Goal: Find specific page/section: Find specific page/section

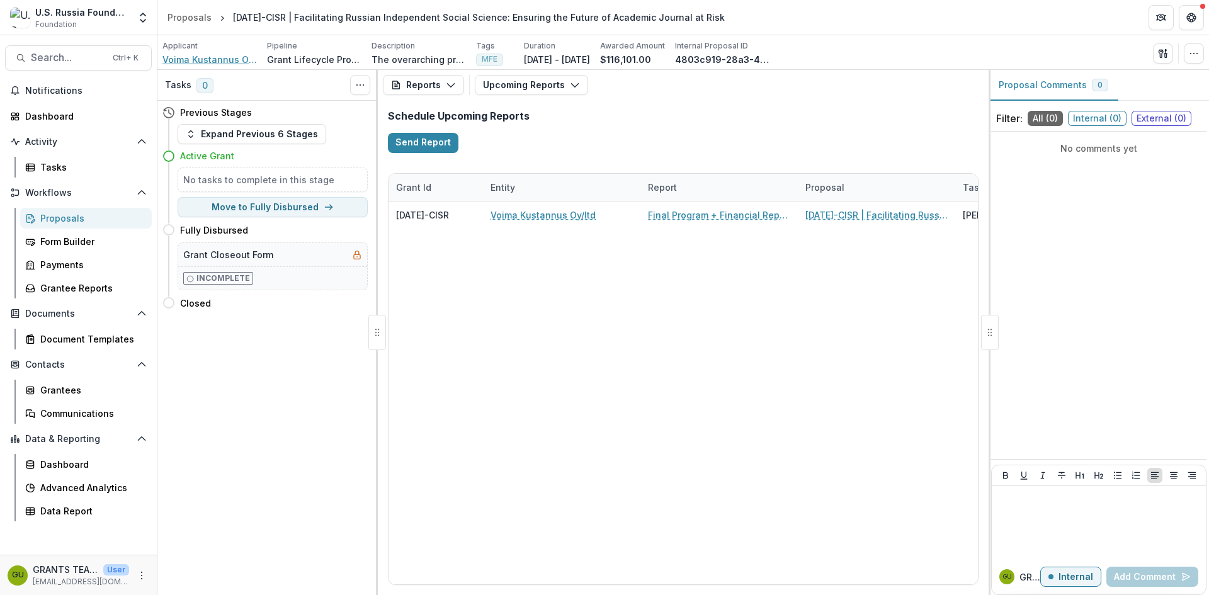
click at [205, 56] on span "Voima Kustannus Oy/ltd" at bounding box center [209, 59] width 94 height 13
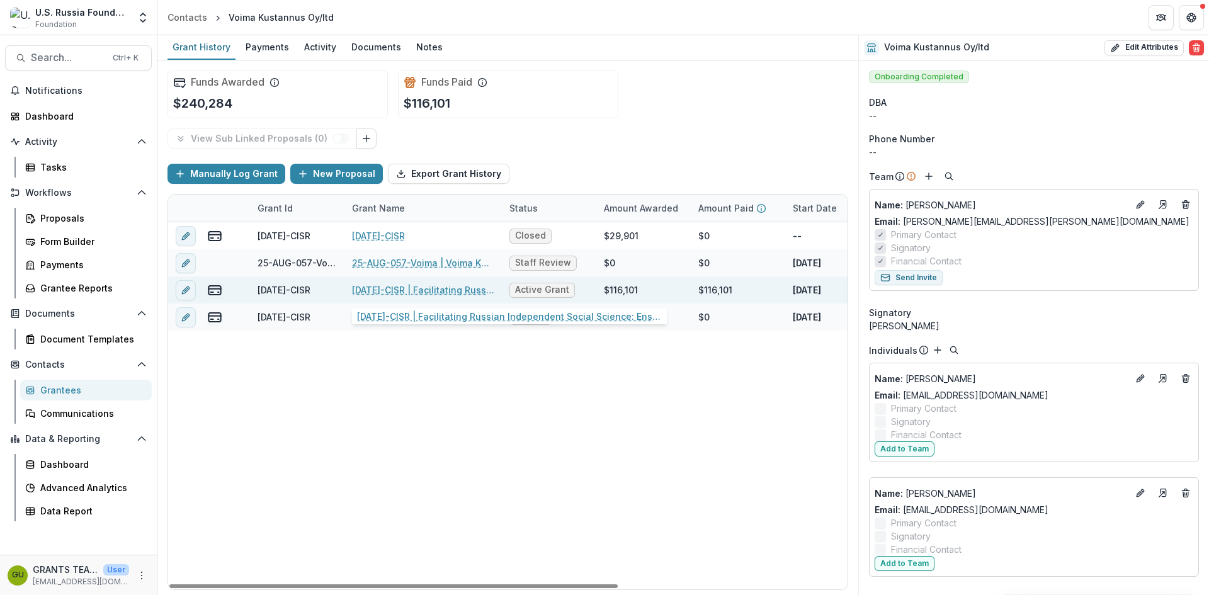
click at [402, 288] on link "[DATE]-CISR | Facilitating Russian Independent Social Science: Ensuring the Fut…" at bounding box center [423, 289] width 142 height 13
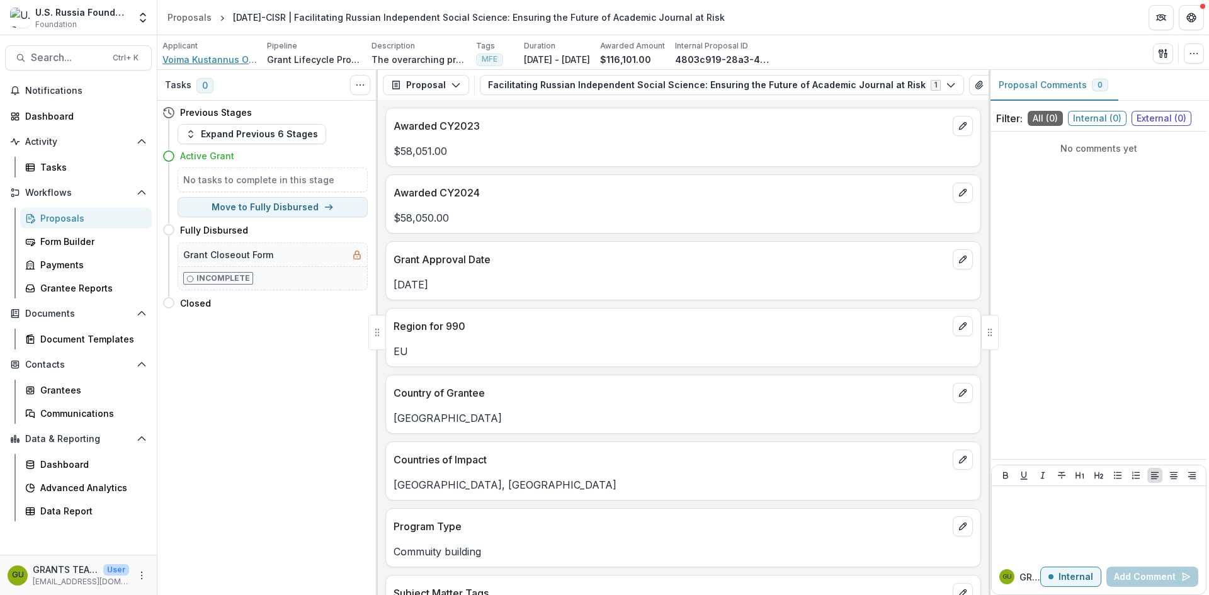
click at [208, 55] on span "Voima Kustannus Oy/ltd" at bounding box center [209, 59] width 94 height 13
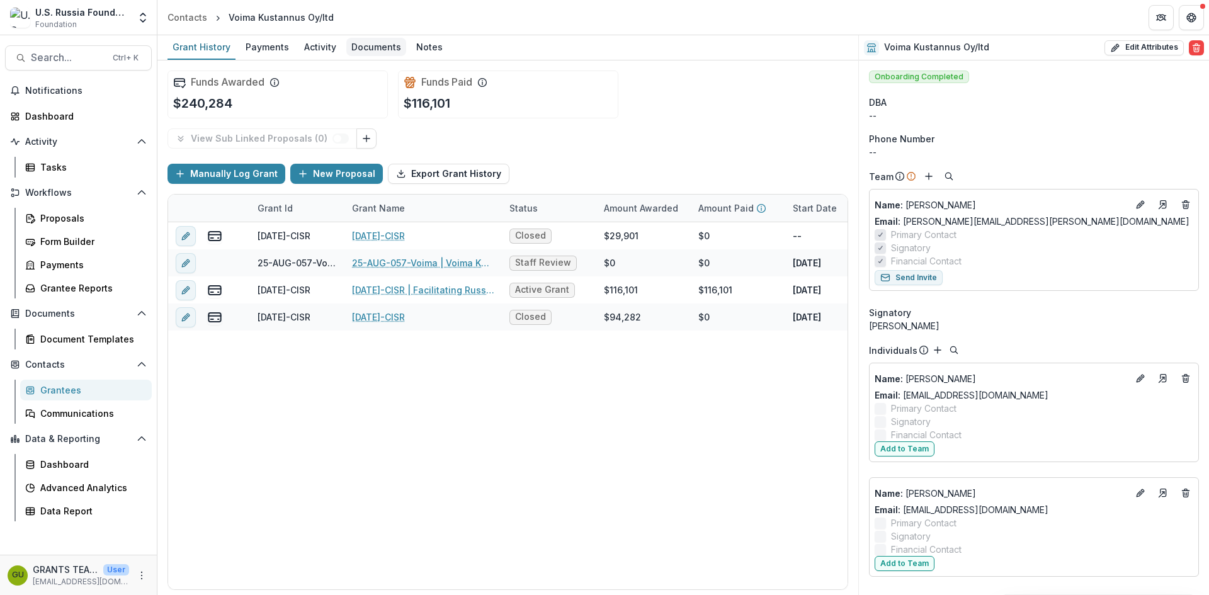
click at [386, 45] on div "Documents" at bounding box center [376, 47] width 60 height 18
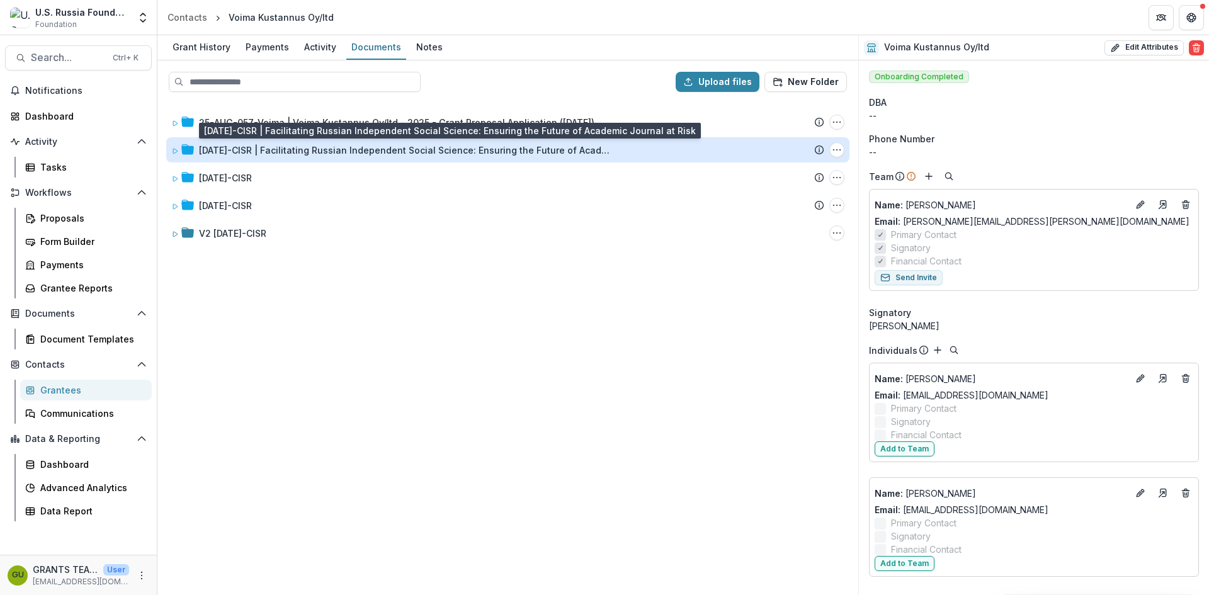
click at [292, 144] on div "[DATE]-CISR | Facilitating Russian Independent Social Science: Ensuring the Fut…" at bounding box center [406, 150] width 415 height 13
